Goal: Task Accomplishment & Management: Use online tool/utility

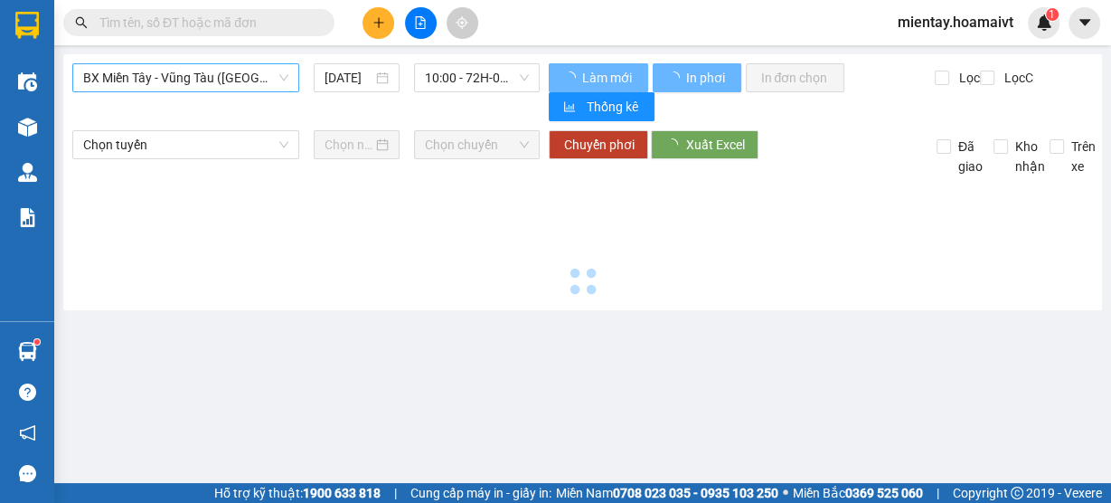
click at [260, 70] on span "BX Miền Tây - Vũng Tàu (Hàng Hóa)" at bounding box center [185, 77] width 205 height 27
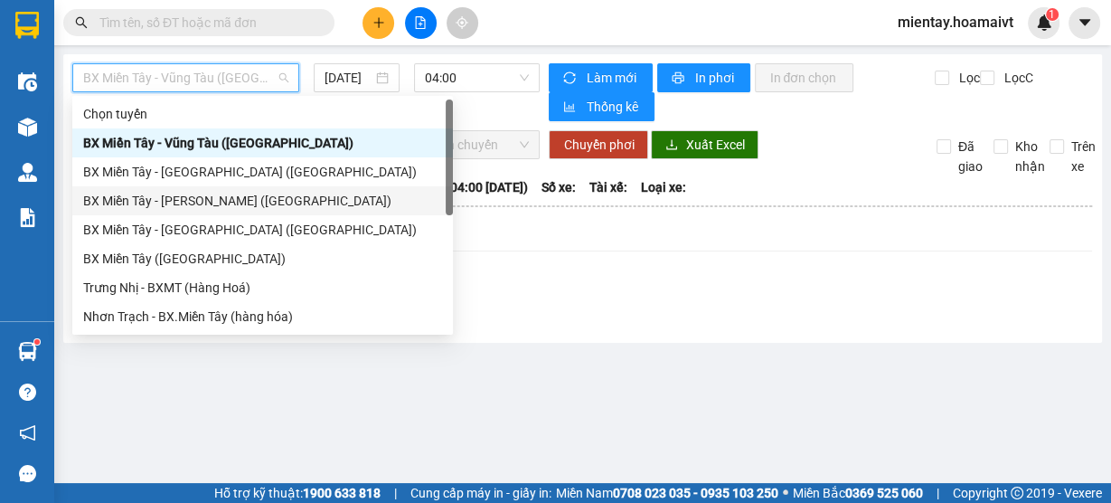
click at [189, 199] on div "BX Miền Tây - Nhơn Trạch (Hàng Hoá)" at bounding box center [262, 201] width 359 height 20
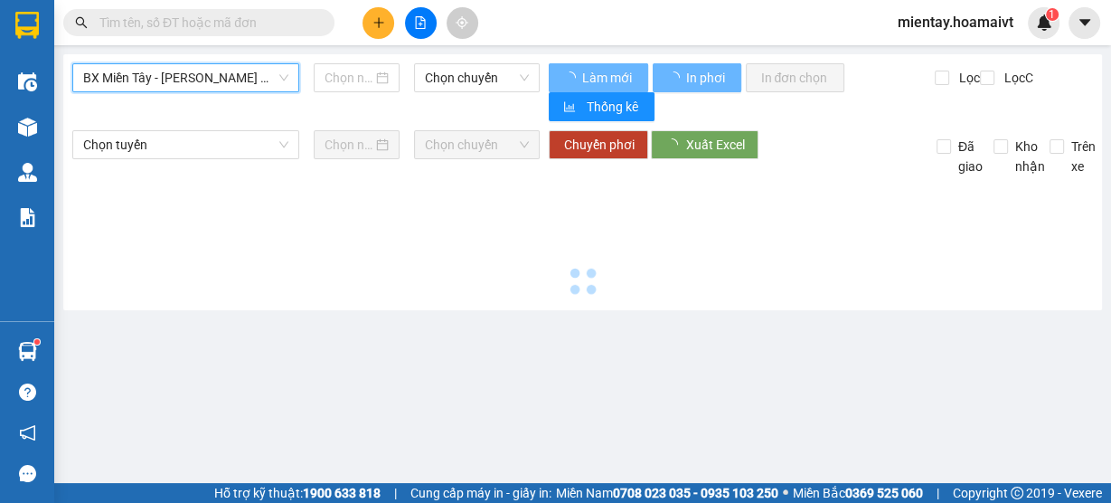
type input "12/10/2025"
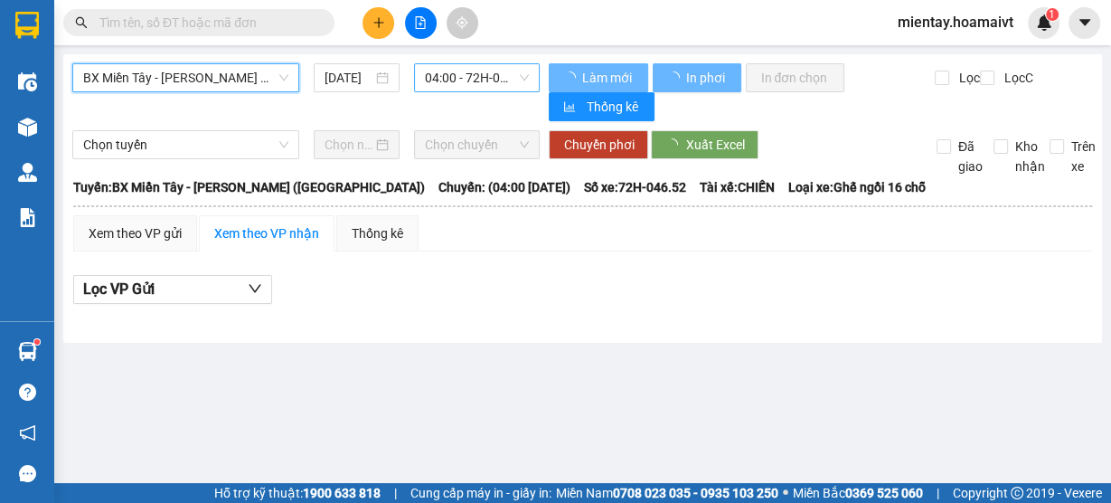
click at [478, 76] on span "04:00 - 72H-046.52" at bounding box center [477, 77] width 105 height 27
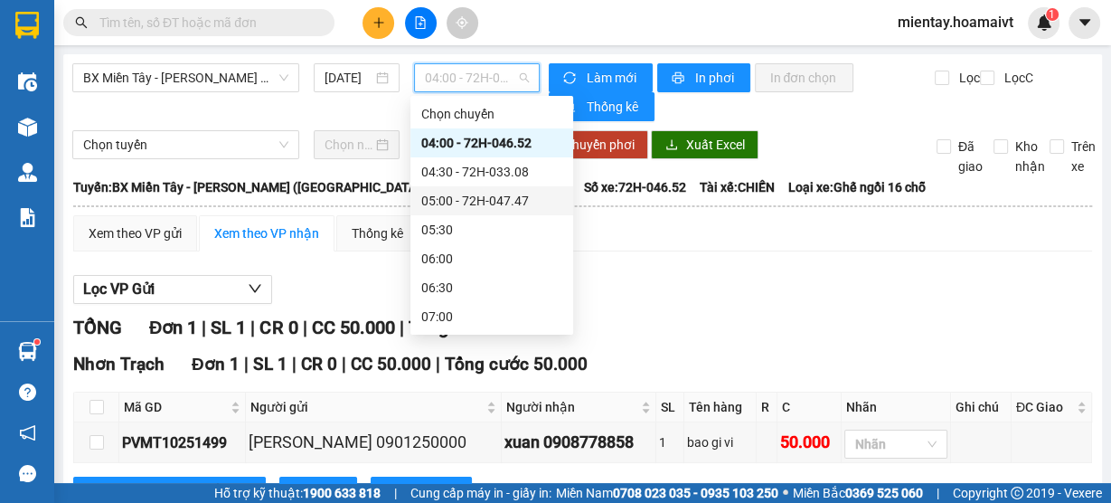
click at [490, 195] on div "05:00 - 72H-047.47" at bounding box center [491, 201] width 141 height 20
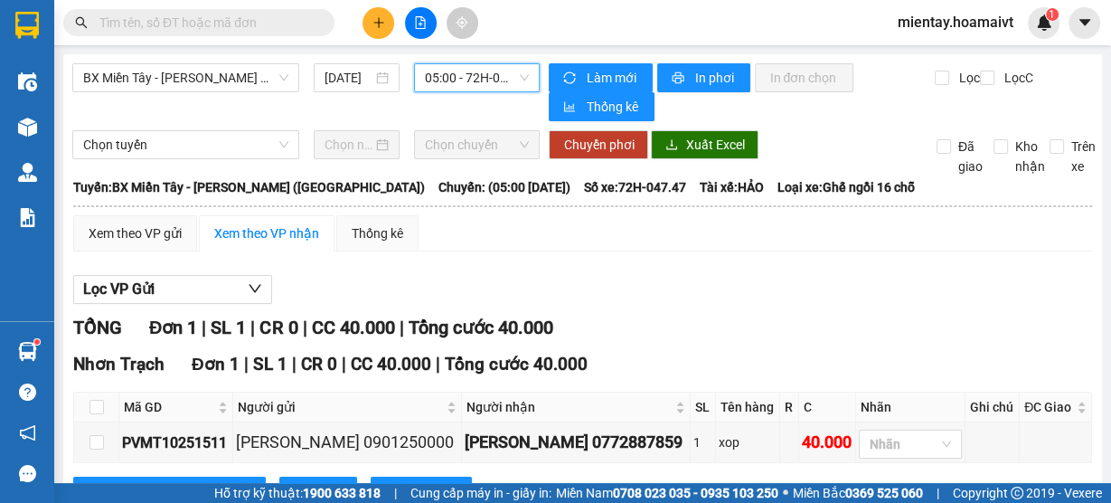
click at [492, 73] on span "05:00 - 72H-047.47" at bounding box center [477, 77] width 105 height 27
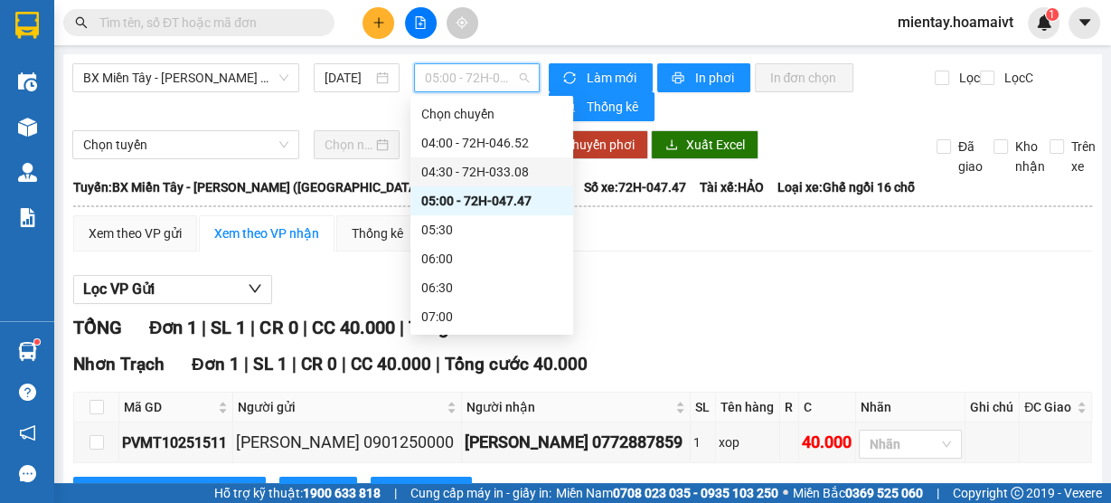
click at [474, 166] on div "04:30 - 72H-033.08" at bounding box center [491, 172] width 141 height 20
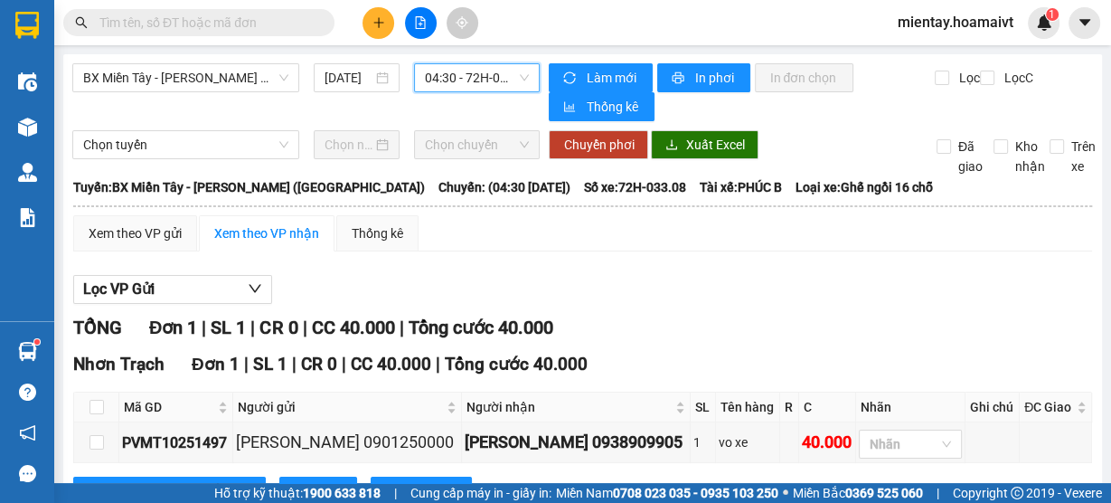
click at [478, 70] on span "04:30 - 72H-033.08" at bounding box center [477, 77] width 105 height 27
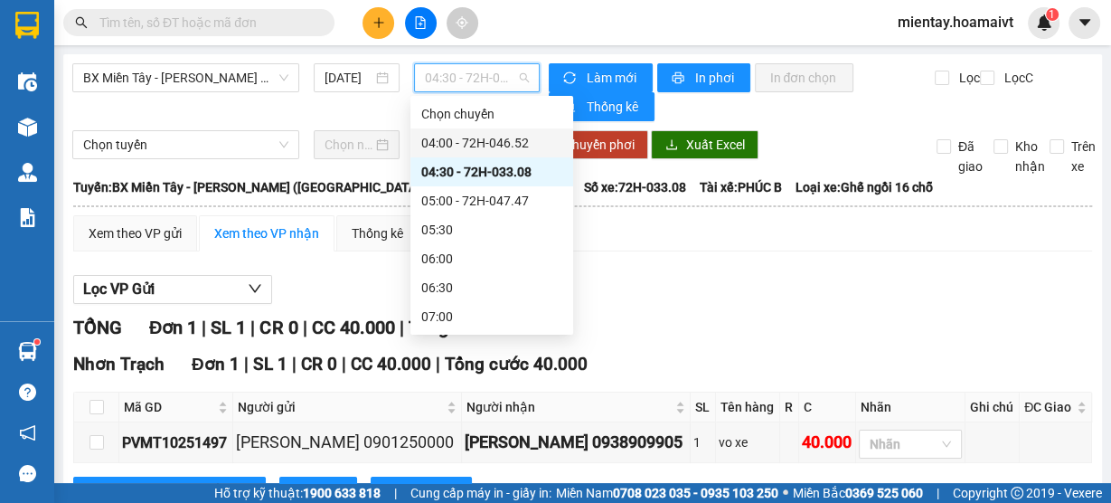
click at [472, 138] on div "04:00 - 72H-046.52" at bounding box center [491, 143] width 141 height 20
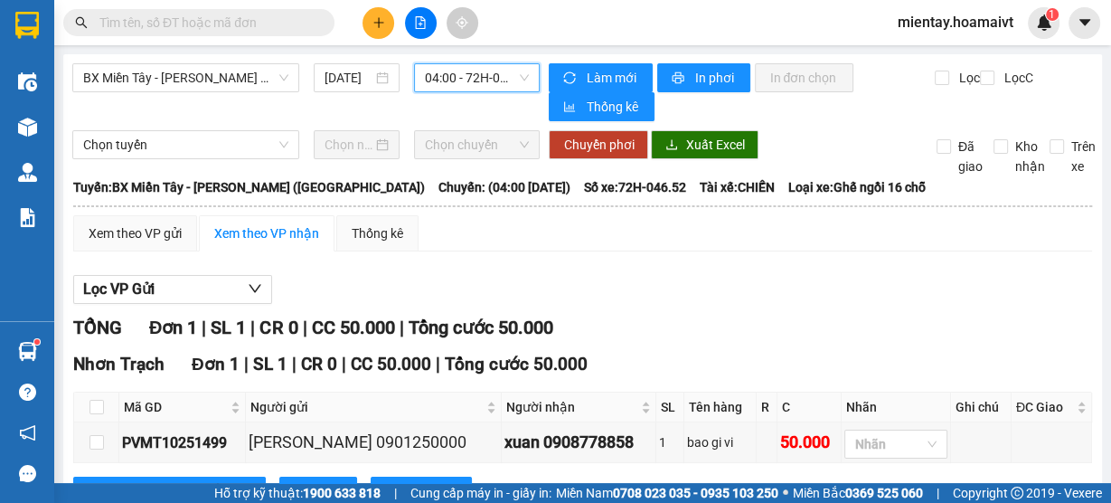
scroll to position [71, 0]
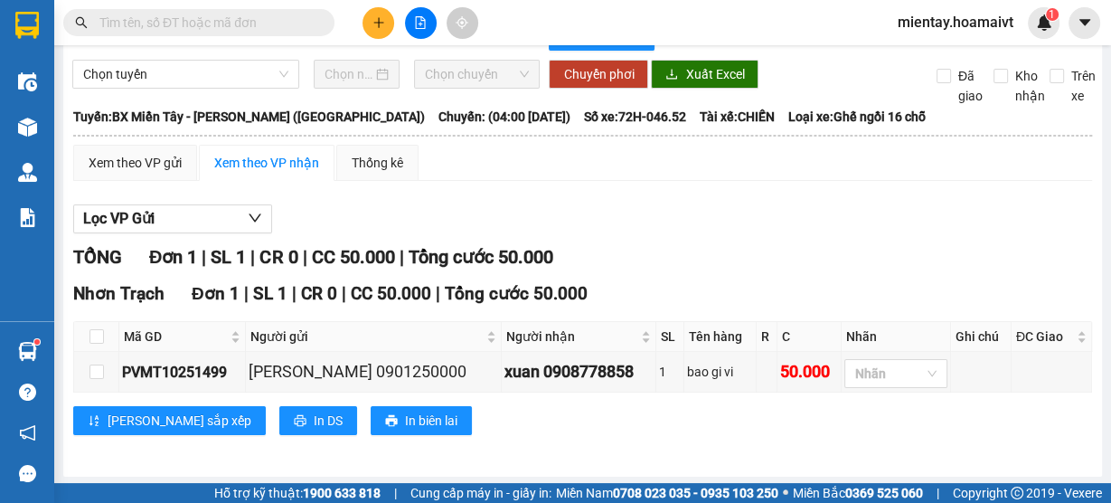
click at [480, 81] on span "Chọn chuyến" at bounding box center [477, 74] width 105 height 27
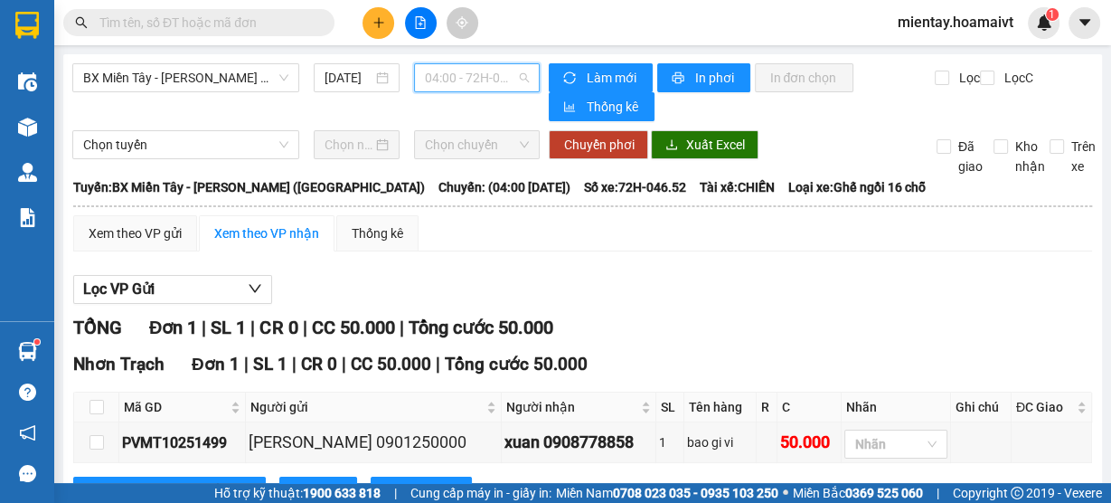
click at [485, 71] on span "04:00 - 72H-046.52" at bounding box center [477, 77] width 105 height 27
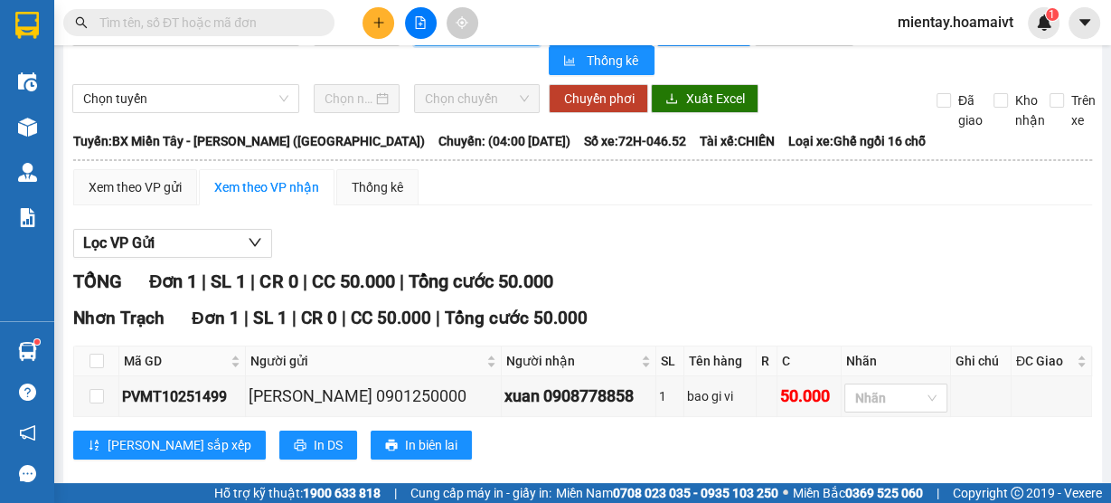
scroll to position [71, 0]
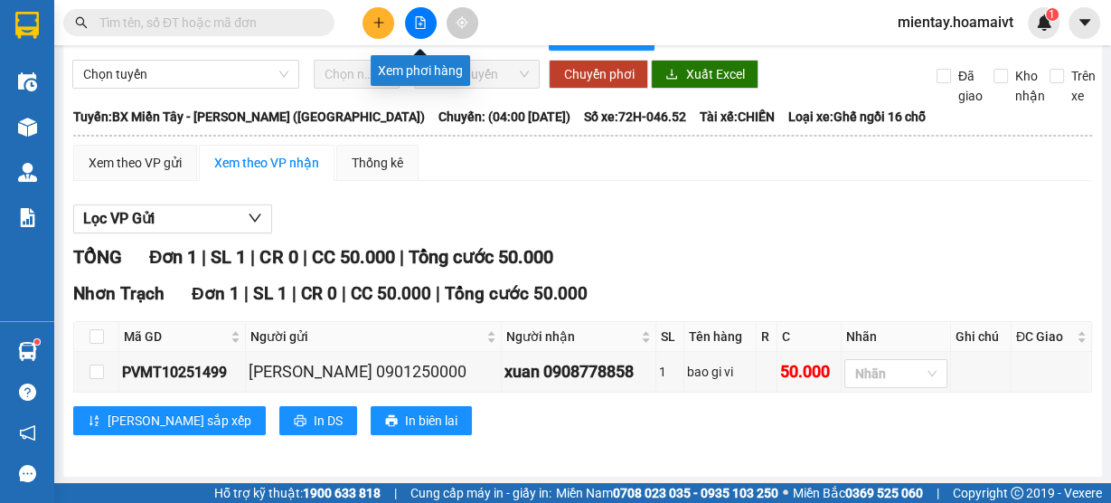
click at [418, 24] on icon "file-add" at bounding box center [421, 22] width 10 height 13
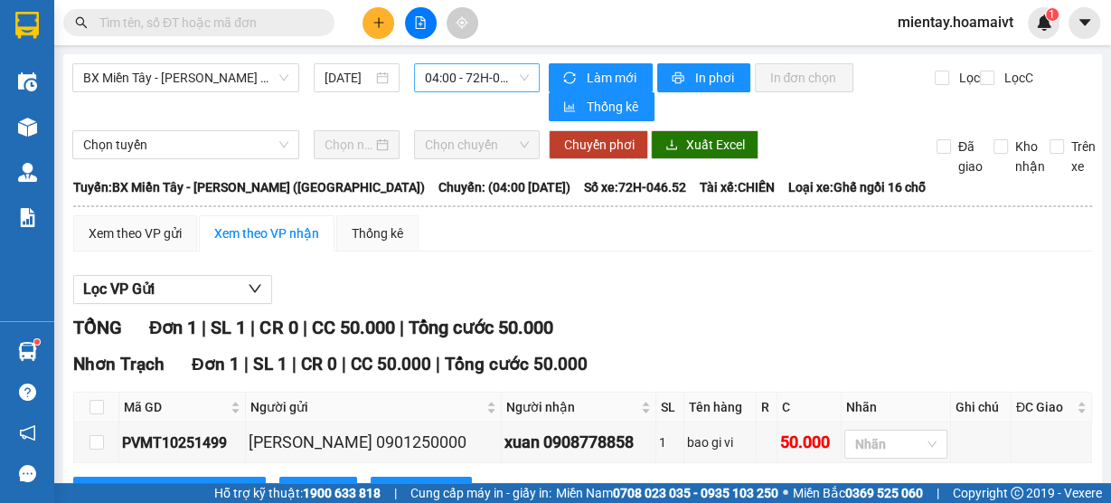
click at [467, 76] on span "04:00 - 72H-046.52" at bounding box center [477, 77] width 105 height 27
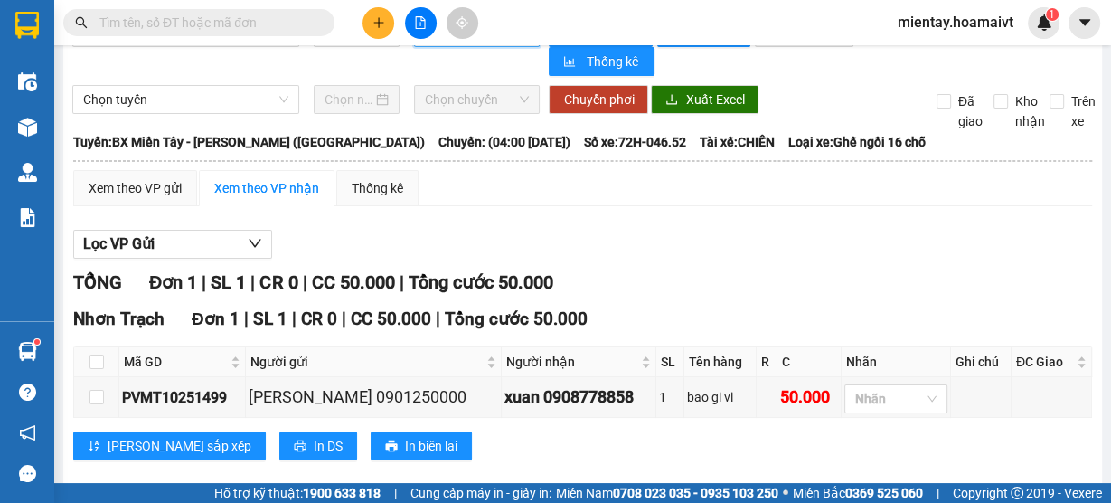
scroll to position [71, 0]
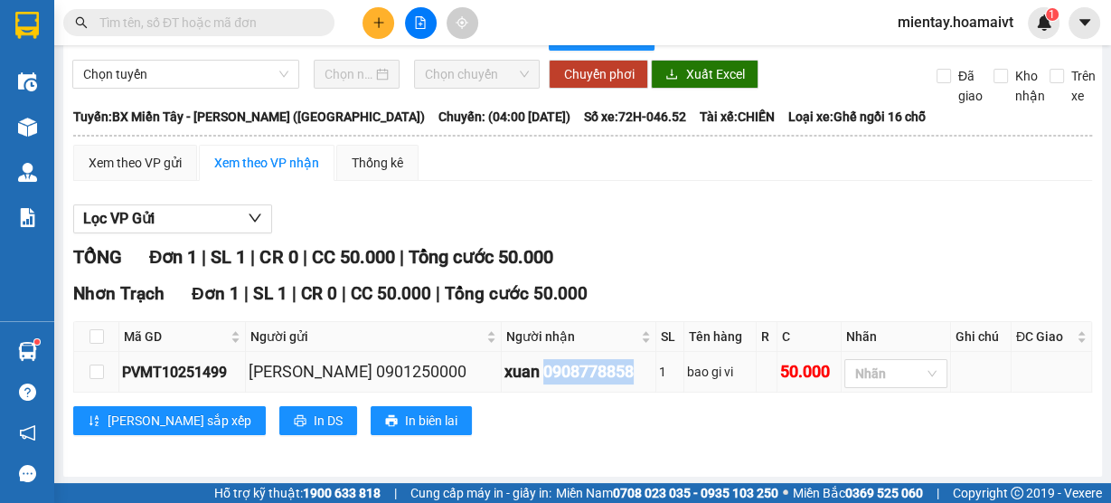
drag, startPoint x: 508, startPoint y: 373, endPoint x: 598, endPoint y: 372, distance: 89.5
click at [598, 372] on div "xuan 0908778858" at bounding box center [578, 371] width 148 height 25
click at [246, 14] on input "text" at bounding box center [205, 23] width 213 height 20
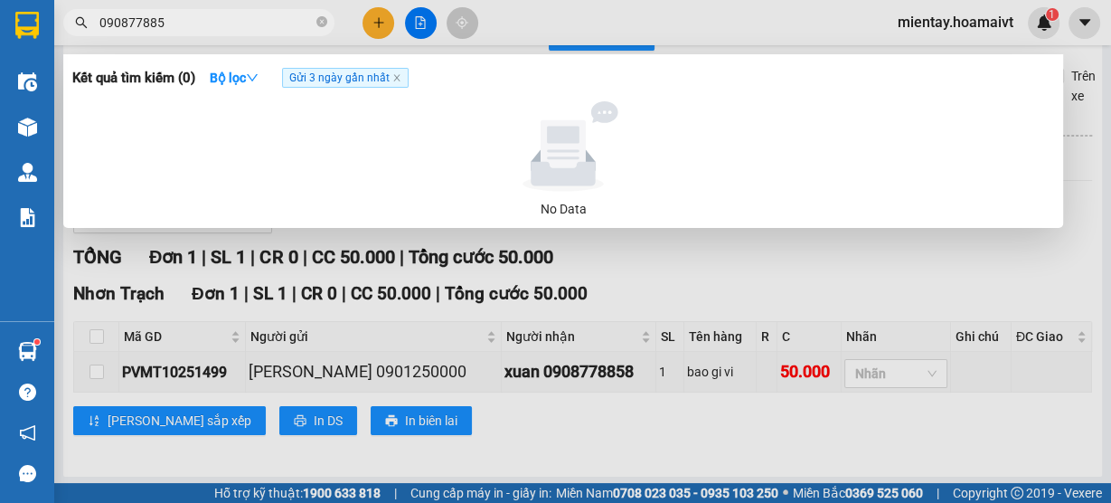
type input "0908778858"
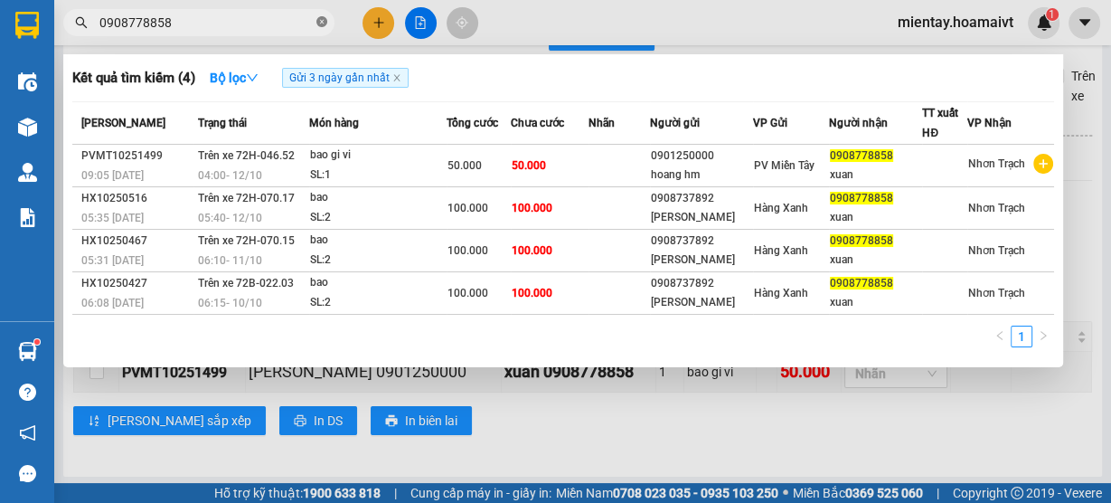
click at [319, 23] on icon "close-circle" at bounding box center [321, 21] width 11 height 11
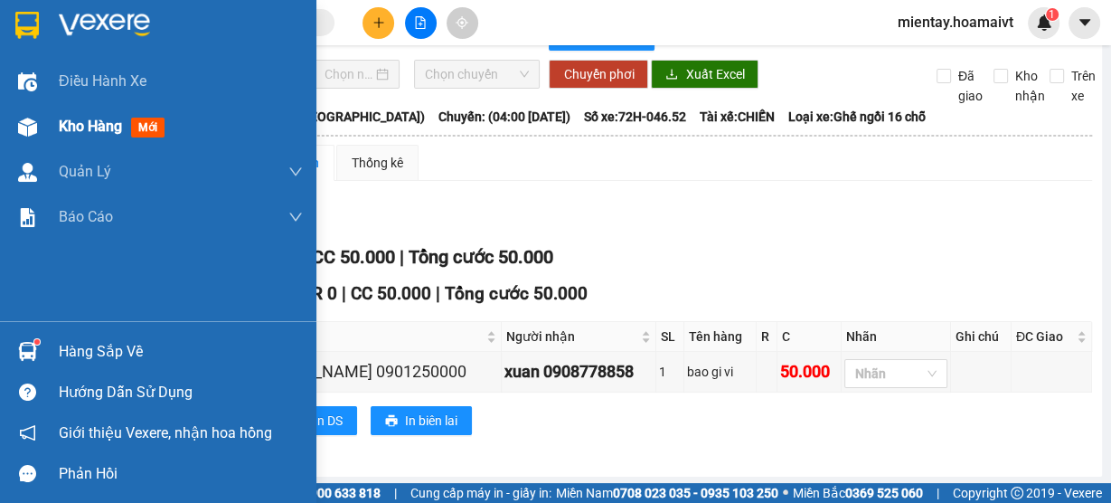
click at [99, 120] on span "Kho hàng" at bounding box center [90, 126] width 63 height 17
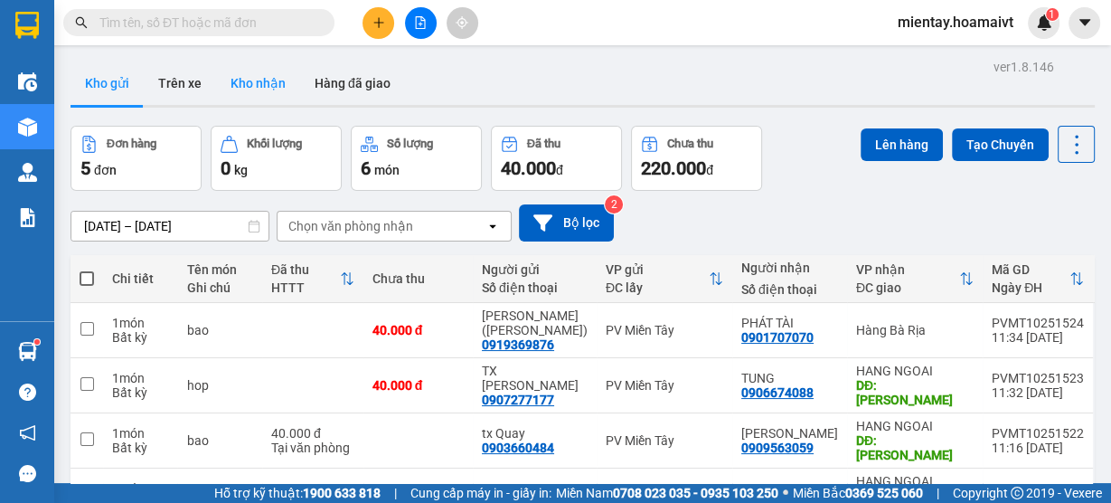
click at [257, 78] on button "Kho nhận" at bounding box center [258, 82] width 84 height 43
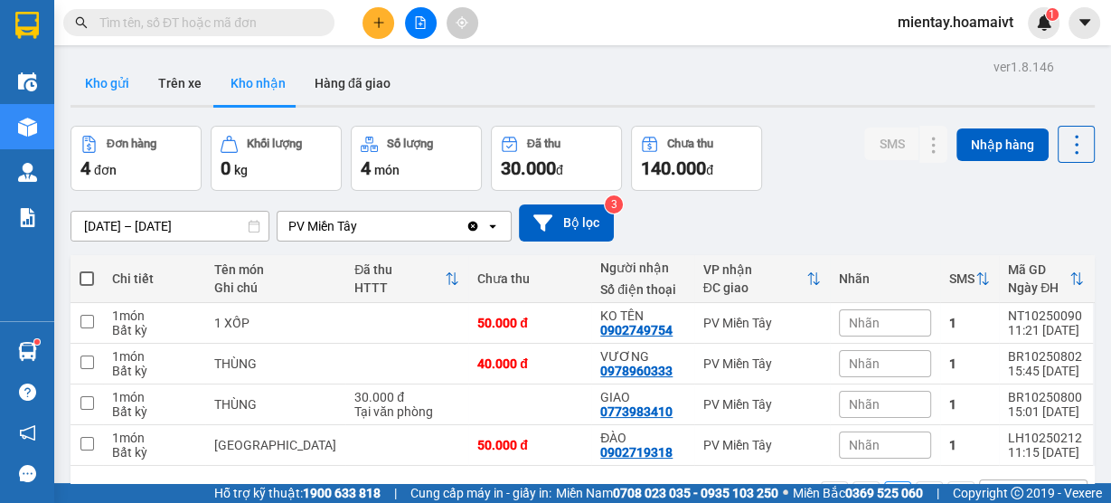
click at [108, 102] on button "Kho gửi" at bounding box center [107, 82] width 73 height 43
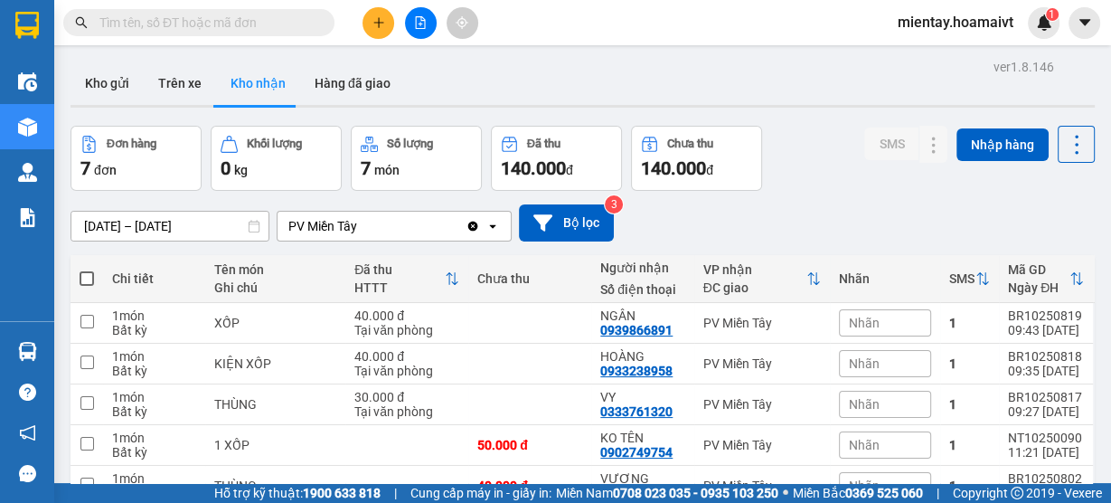
scroll to position [179, 0]
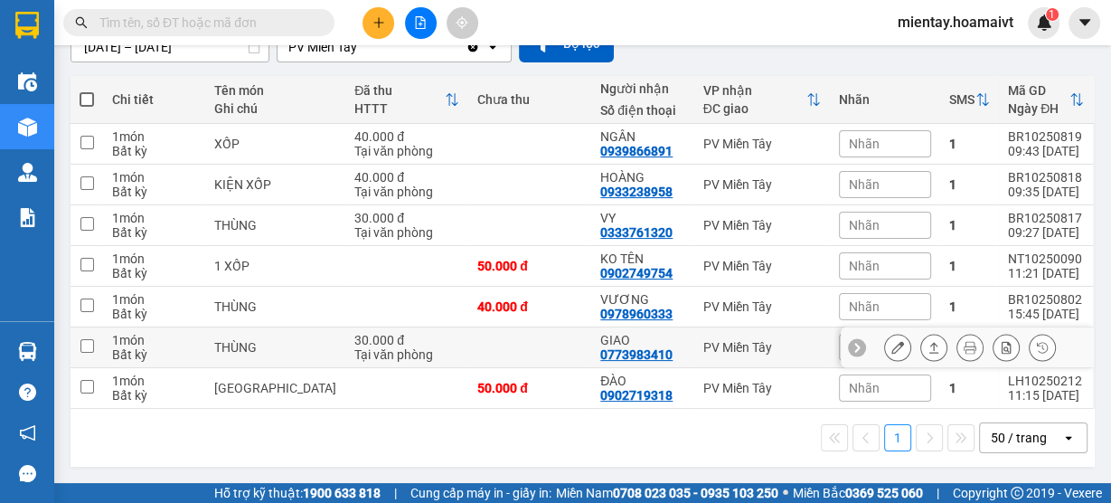
click at [921, 342] on button at bounding box center [933, 348] width 25 height 32
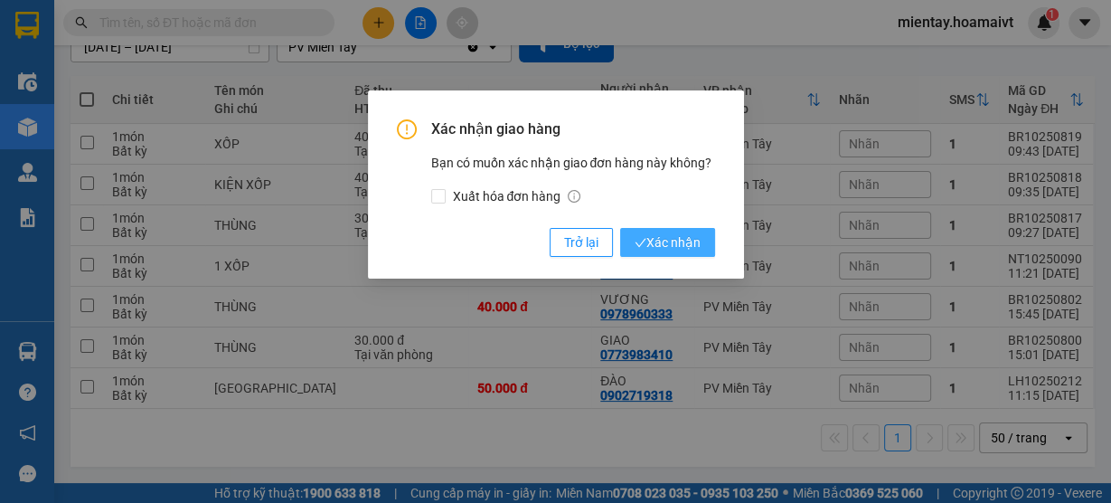
click at [707, 245] on button "Xác nhận" at bounding box center [667, 242] width 95 height 29
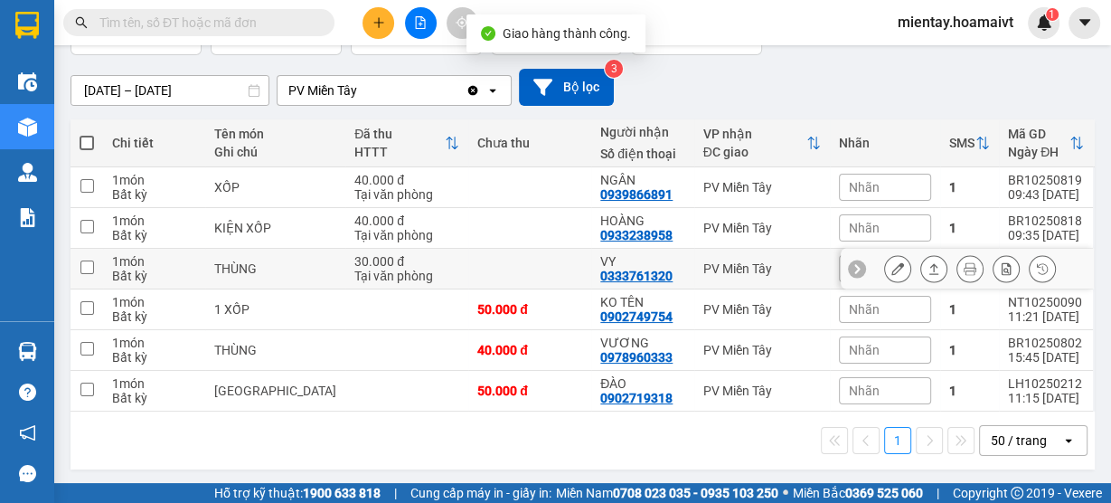
scroll to position [138, 0]
